Goal: Task Accomplishment & Management: Manage account settings

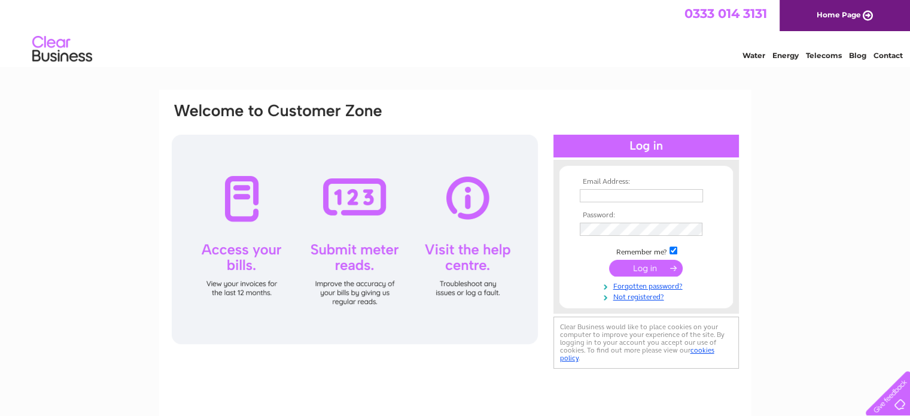
type input "[EMAIL_ADDRESS][DOMAIN_NAME]"
click at [644, 264] on input "submit" at bounding box center [646, 268] width 74 height 17
